Goal: Information Seeking & Learning: Learn about a topic

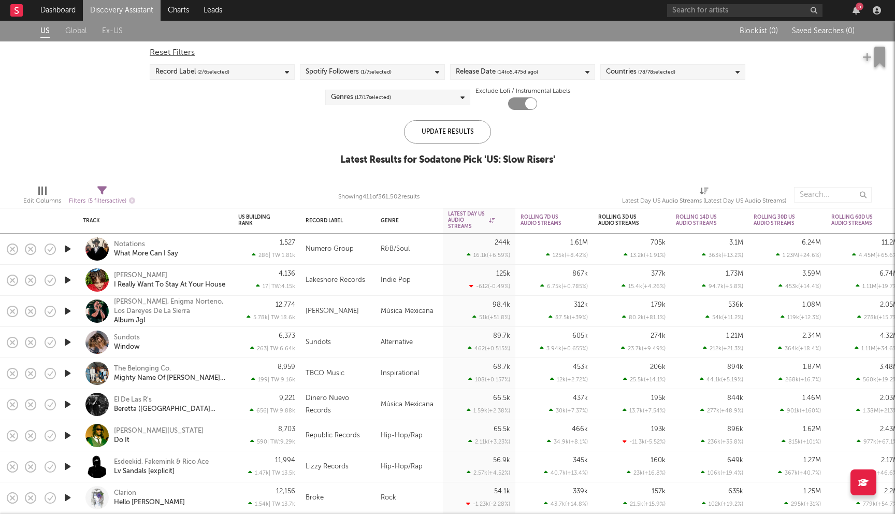
click at [119, 17] on link "Discovery Assistant" at bounding box center [122, 10] width 78 height 21
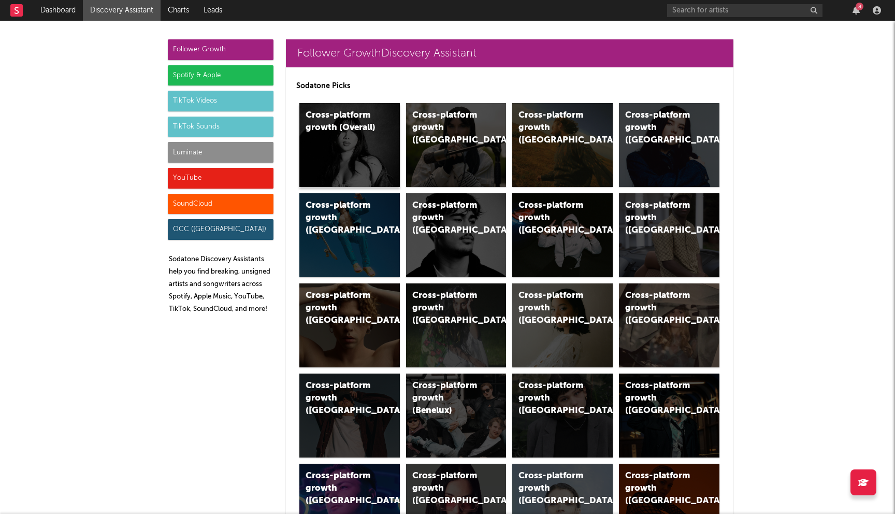
click at [374, 150] on div "Cross-platform growth (Overall)" at bounding box center [349, 145] width 100 height 84
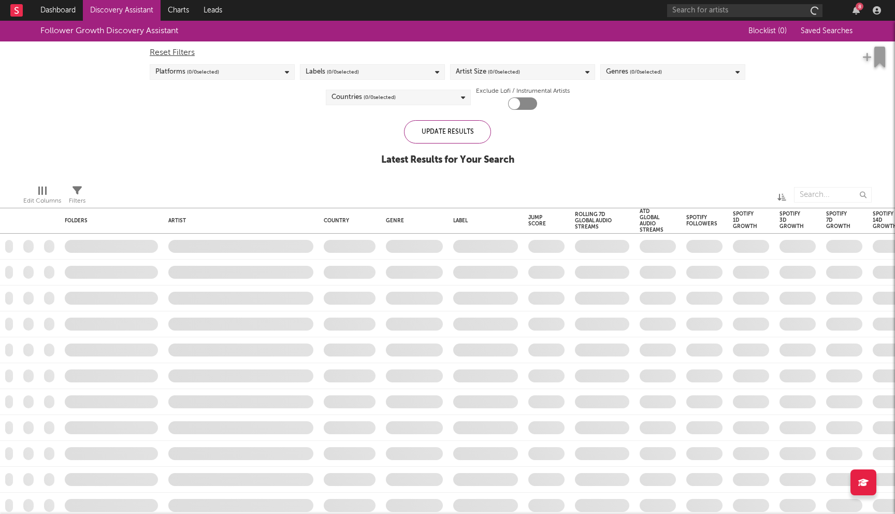
checkbox input "true"
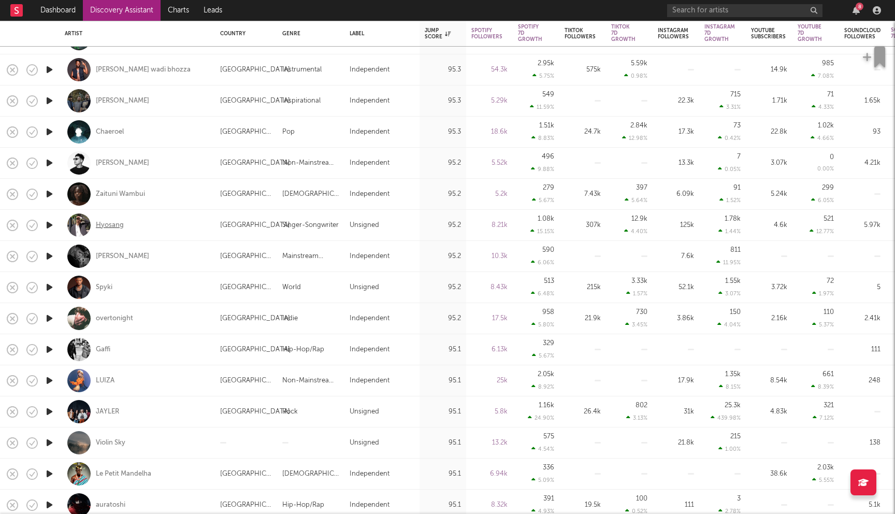
click at [105, 226] on div "Hyosang" at bounding box center [110, 225] width 28 height 9
click at [116, 162] on div "[PERSON_NAME]" at bounding box center [122, 163] width 53 height 9
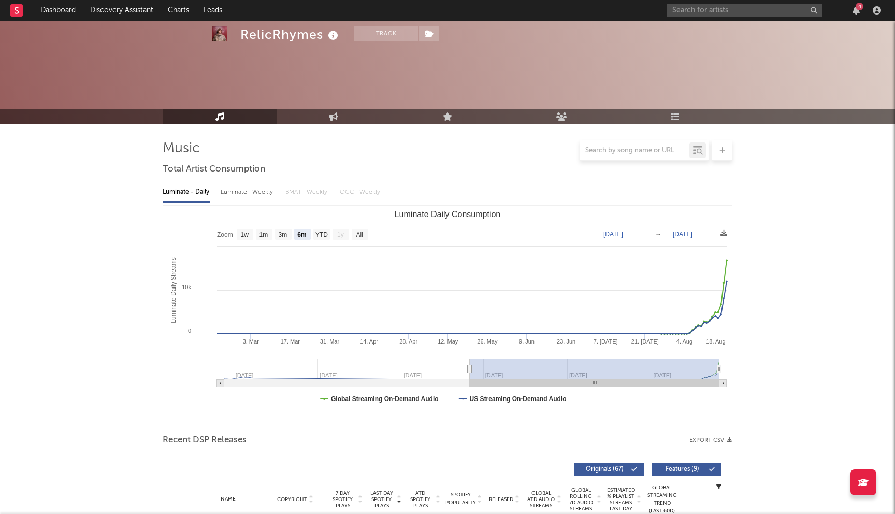
select select "6m"
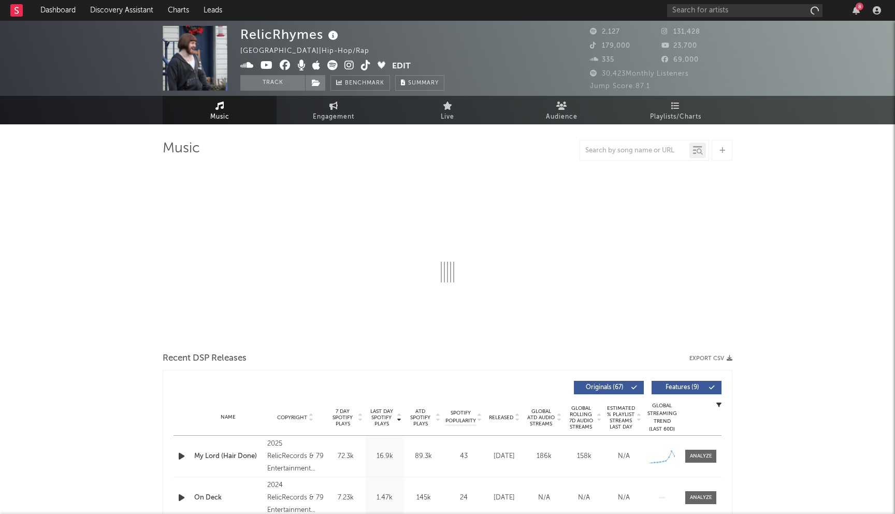
select select "6m"
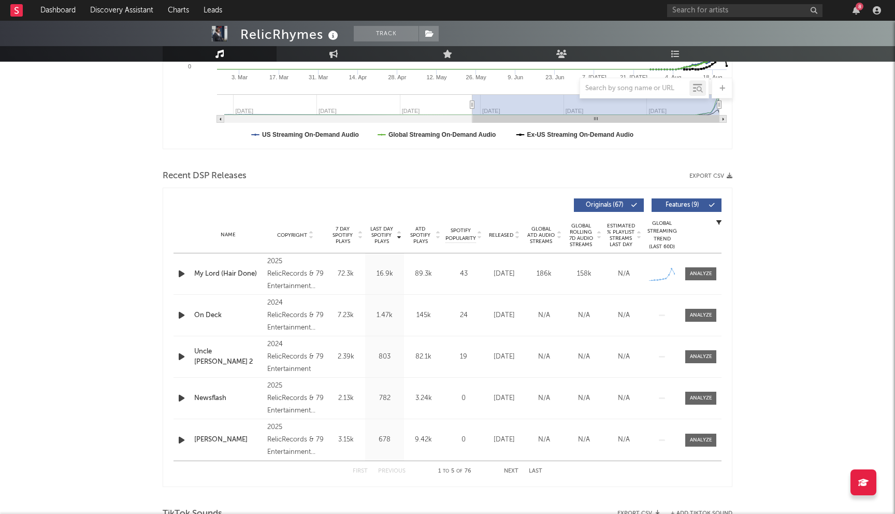
scroll to position [305, 0]
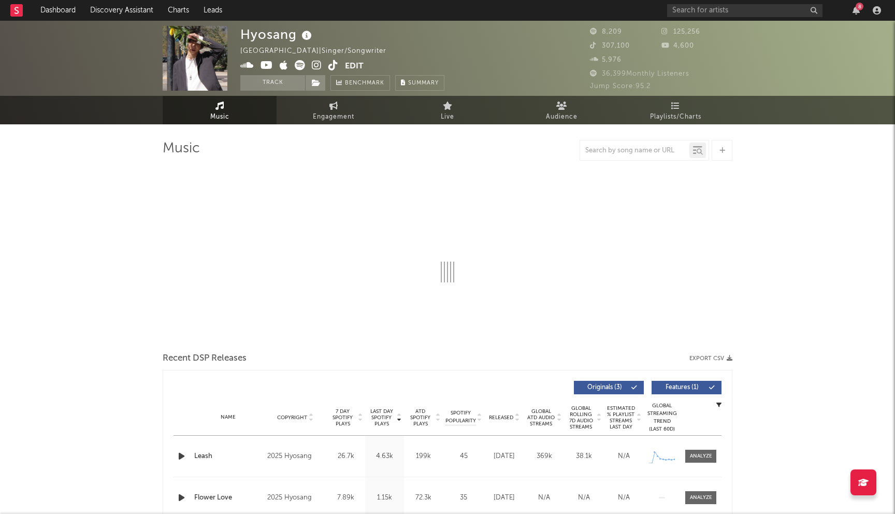
select select "1w"
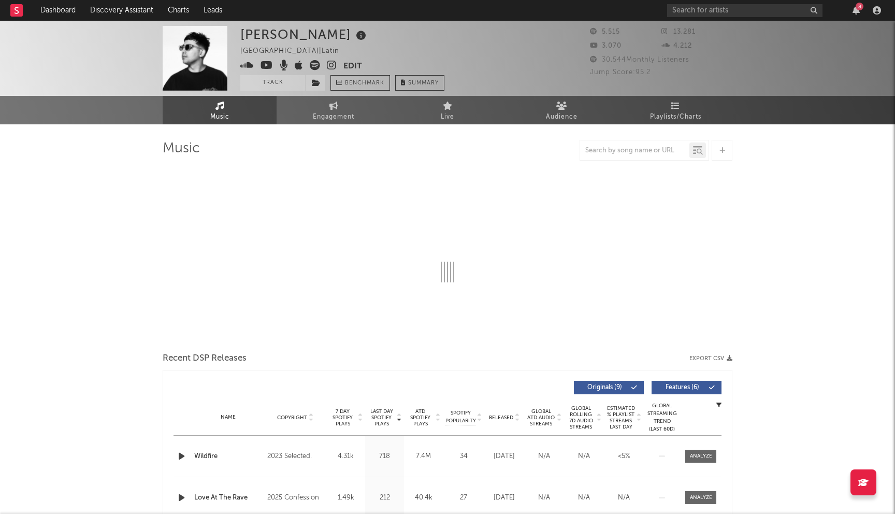
select select "6m"
